Goal: Task Accomplishment & Management: Complete application form

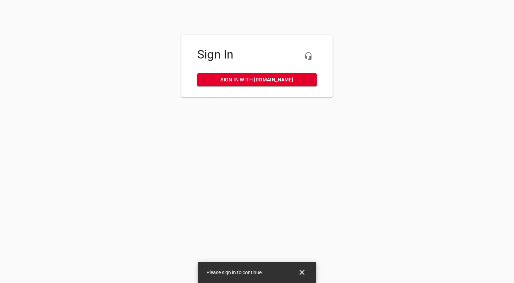
click at [267, 80] on span "Sign in with [DOMAIN_NAME]" at bounding box center [257, 79] width 108 height 9
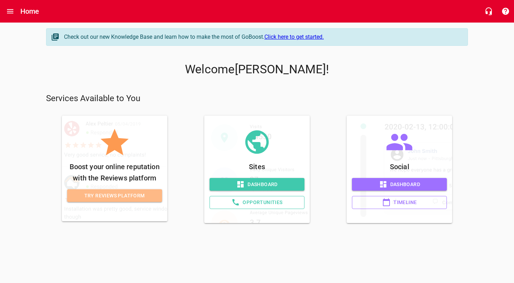
click at [125, 195] on span "Try Reviews Platform" at bounding box center [115, 195] width 84 height 9
click at [261, 187] on link "Dashboard" at bounding box center [257, 184] width 95 height 13
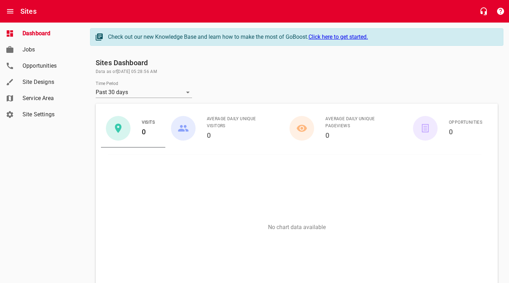
click at [42, 68] on span "Opportunities" at bounding box center [49, 66] width 53 height 8
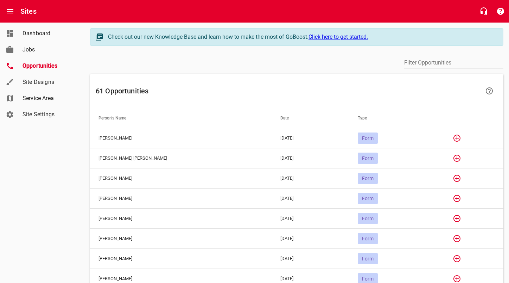
click at [454, 137] on icon "button" at bounding box center [457, 137] width 7 height 7
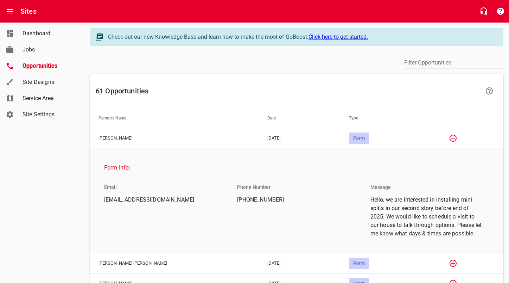
click at [356, 138] on span "Form" at bounding box center [359, 138] width 20 height 6
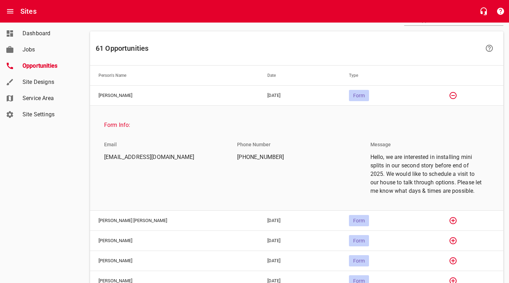
scroll to position [46, 0]
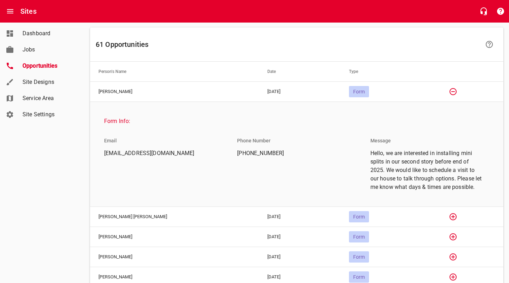
click at [355, 91] on span "Form" at bounding box center [359, 92] width 20 height 6
click at [126, 154] on span "jedrobin@gmail.com" at bounding box center [160, 153] width 113 height 8
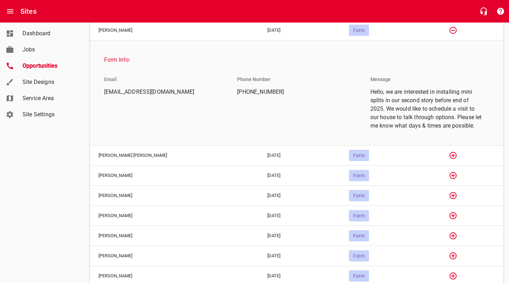
scroll to position [114, 0]
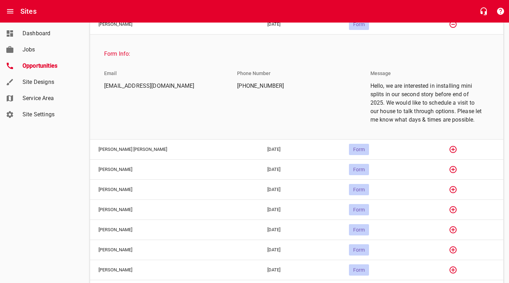
click at [450, 151] on icon "button" at bounding box center [453, 149] width 8 height 8
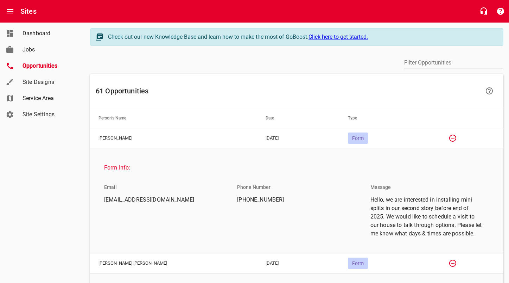
scroll to position [0, 0]
click at [355, 138] on span "Form" at bounding box center [358, 138] width 20 height 6
click at [119, 138] on td "Jesse Robinson" at bounding box center [173, 138] width 167 height 20
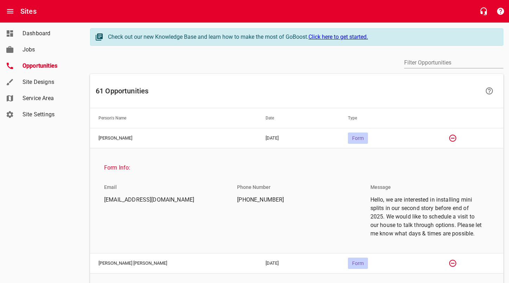
click at [123, 166] on span "Form Info:" at bounding box center [294, 167] width 380 height 8
